Goal: Register for event/course

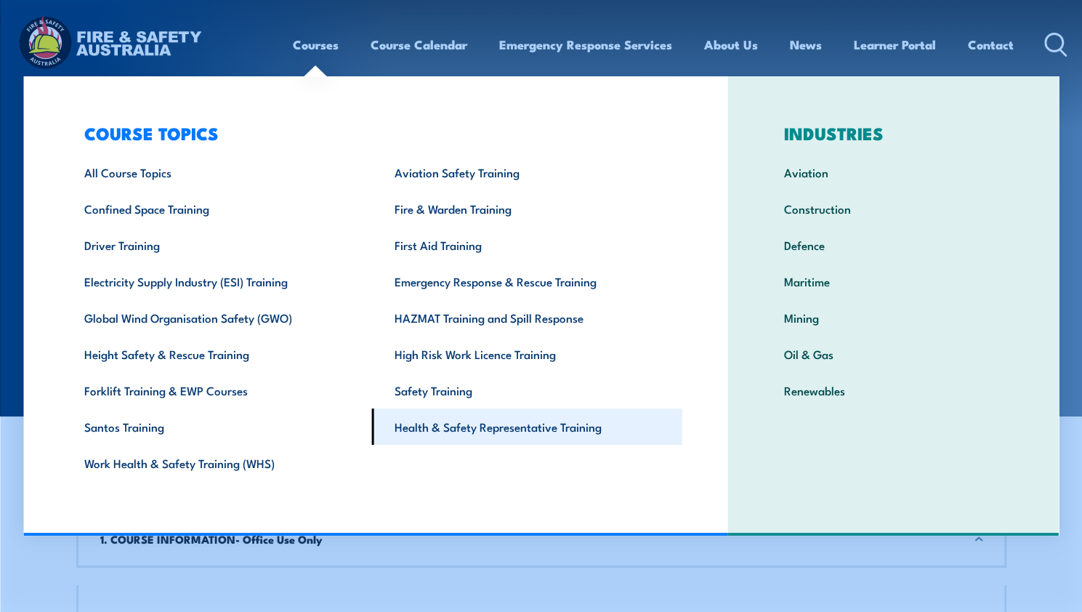
click at [480, 445] on link "Health & Safety Representative Training" at bounding box center [527, 426] width 310 height 36
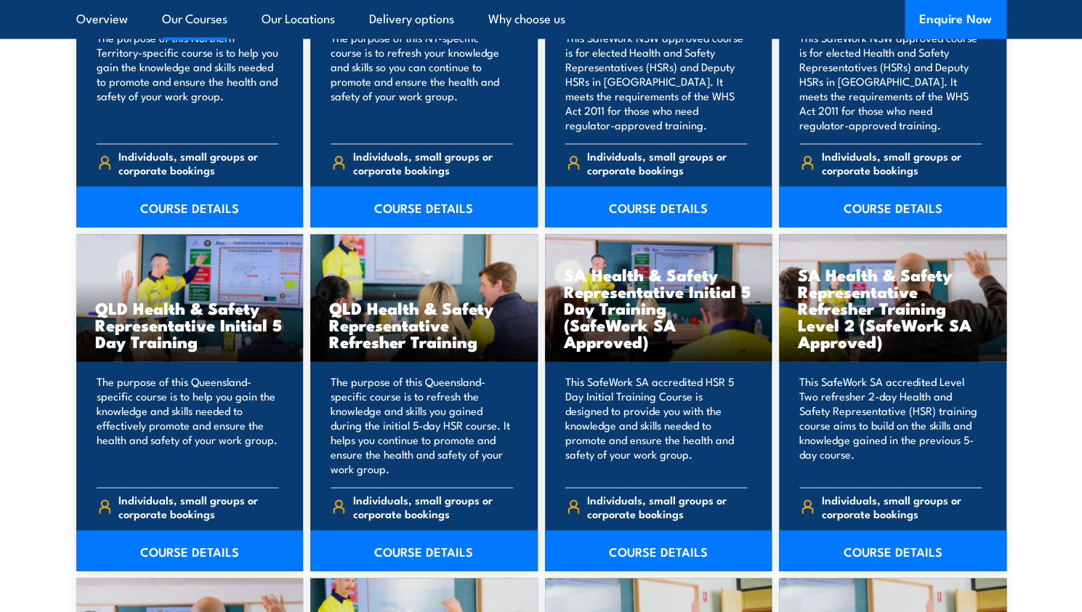
scroll to position [1691, 0]
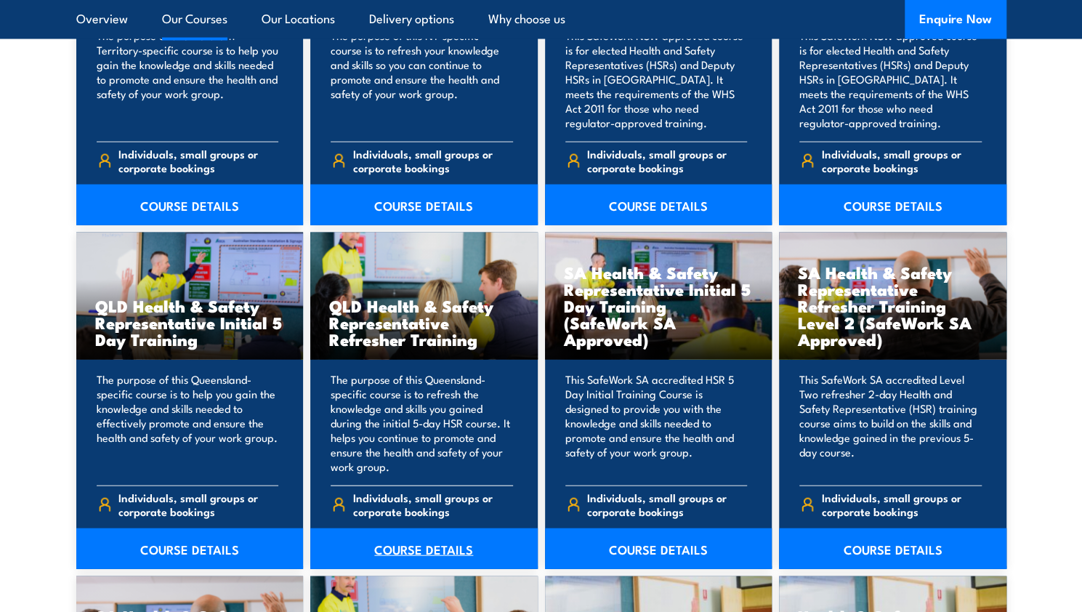
click at [424, 544] on link "COURSE DETAILS" at bounding box center [424, 548] width 228 height 41
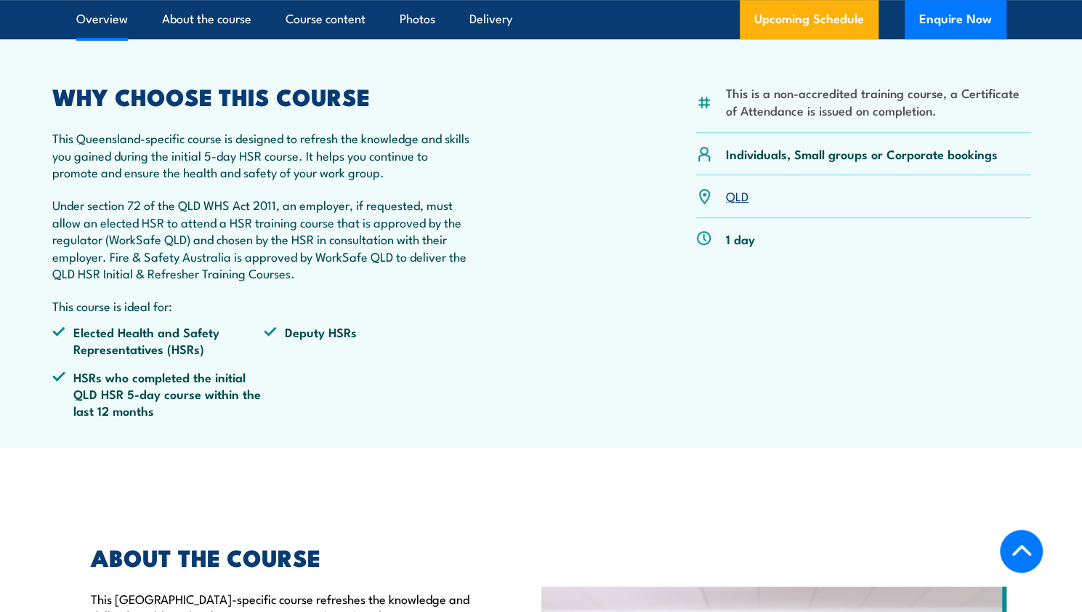
scroll to position [440, 0]
